Goal: Navigation & Orientation: Go to known website

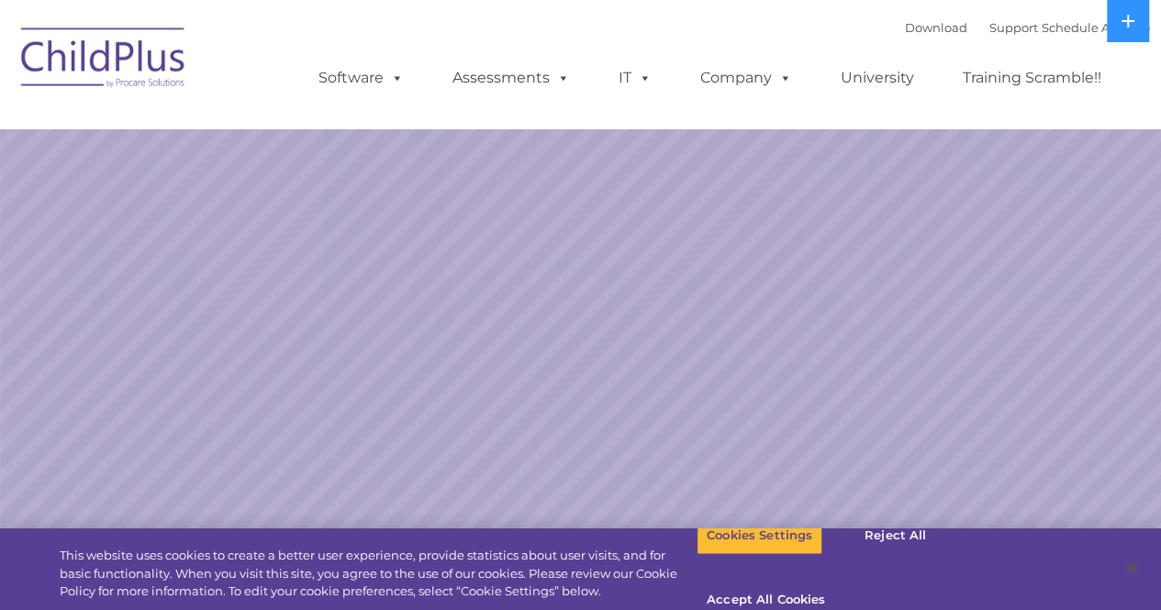
select select "MEDIUM"
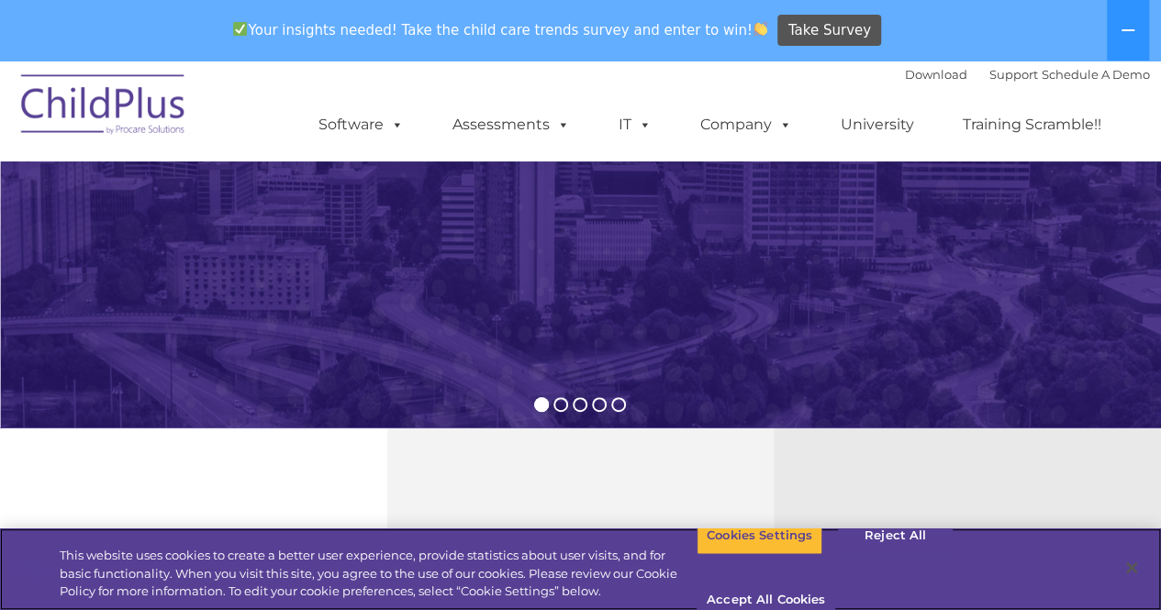
scroll to position [364, 0]
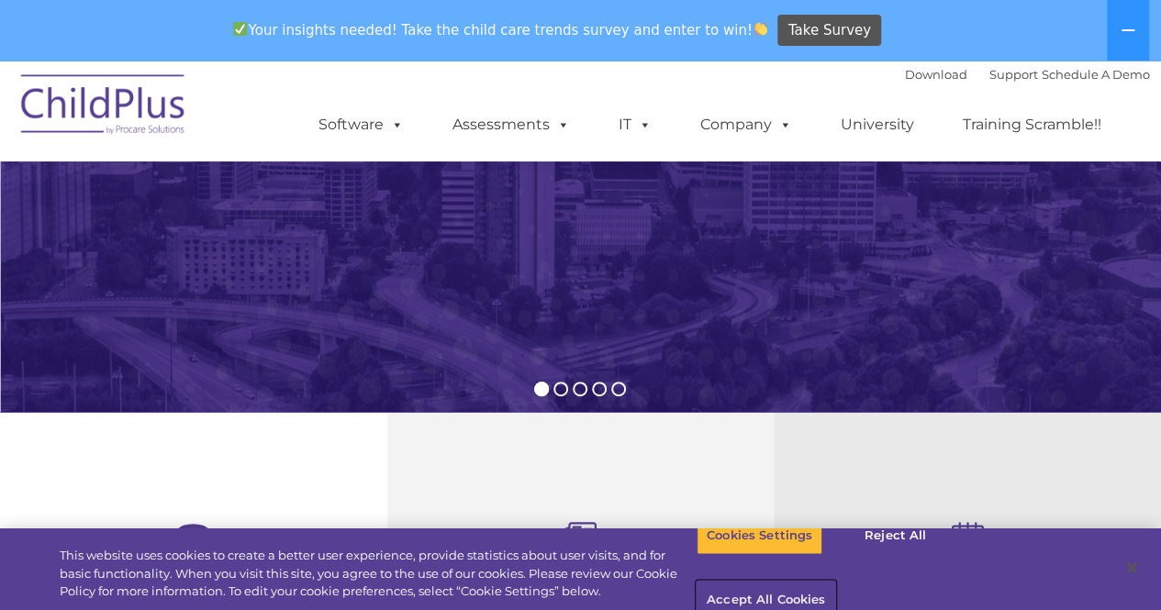
click at [835, 582] on button "Accept All Cookies" at bounding box center [766, 601] width 139 height 39
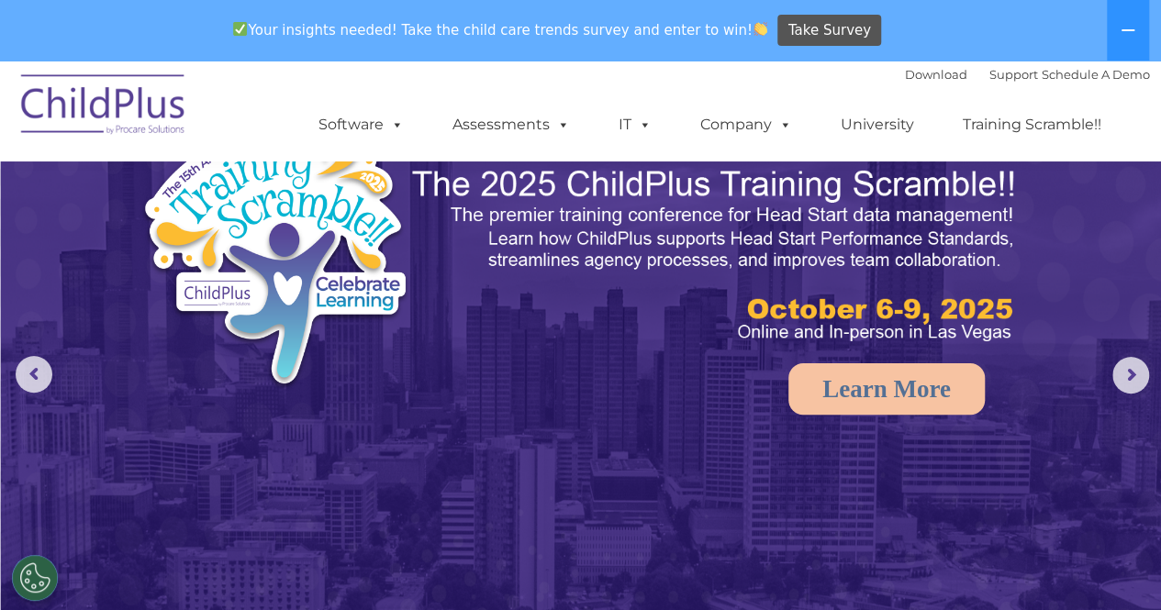
scroll to position [0, 0]
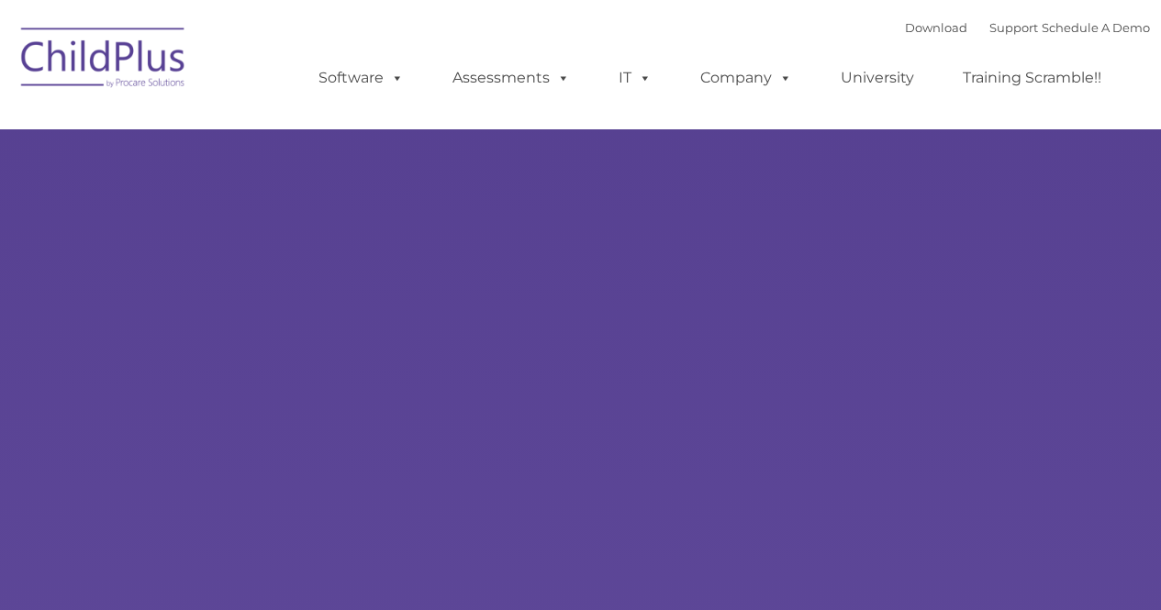
select select "MEDIUM"
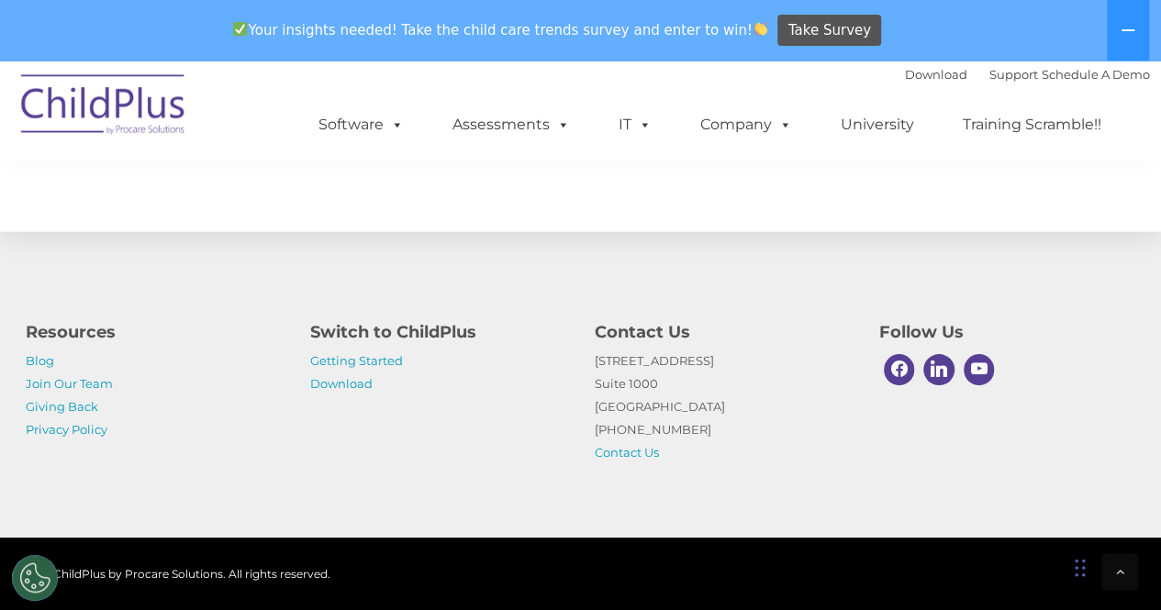
scroll to position [2206, 0]
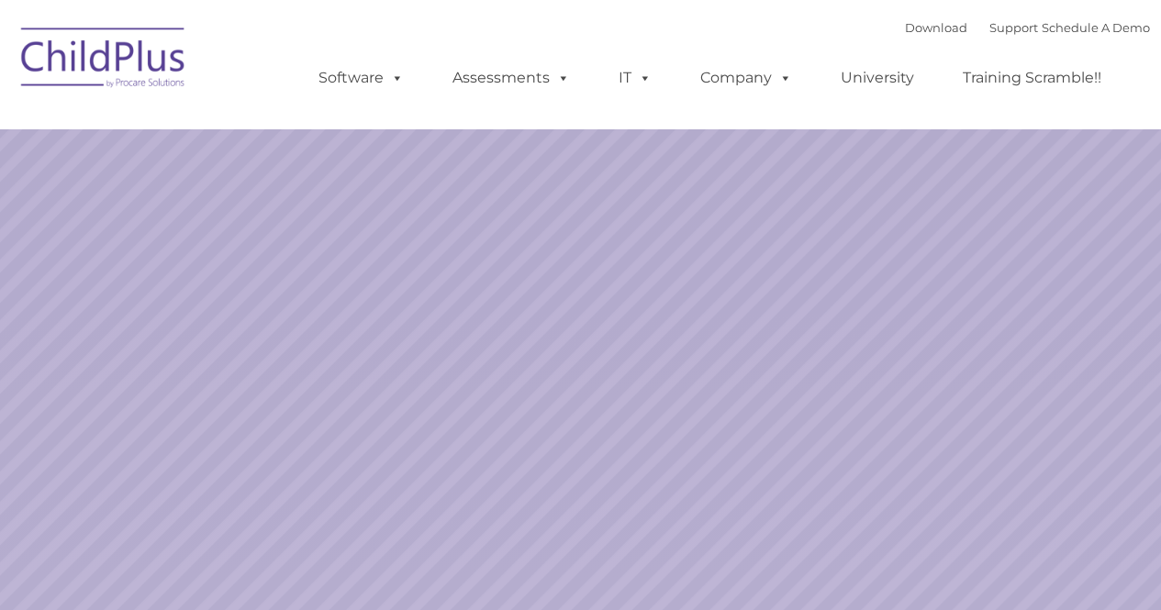
select select "MEDIUM"
